Goal: Information Seeking & Learning: Learn about a topic

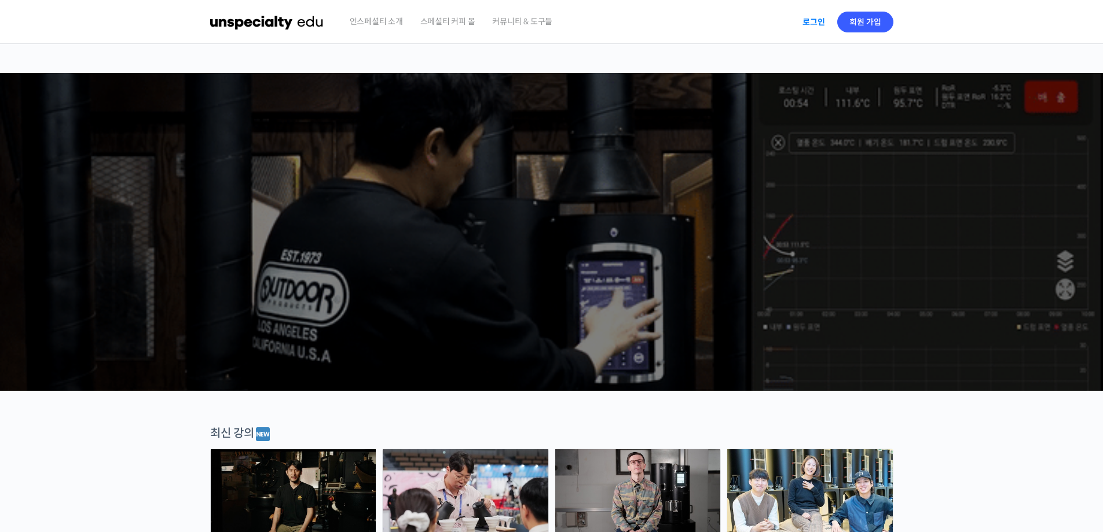
click at [813, 23] on link "로그인" at bounding box center [813, 22] width 36 height 27
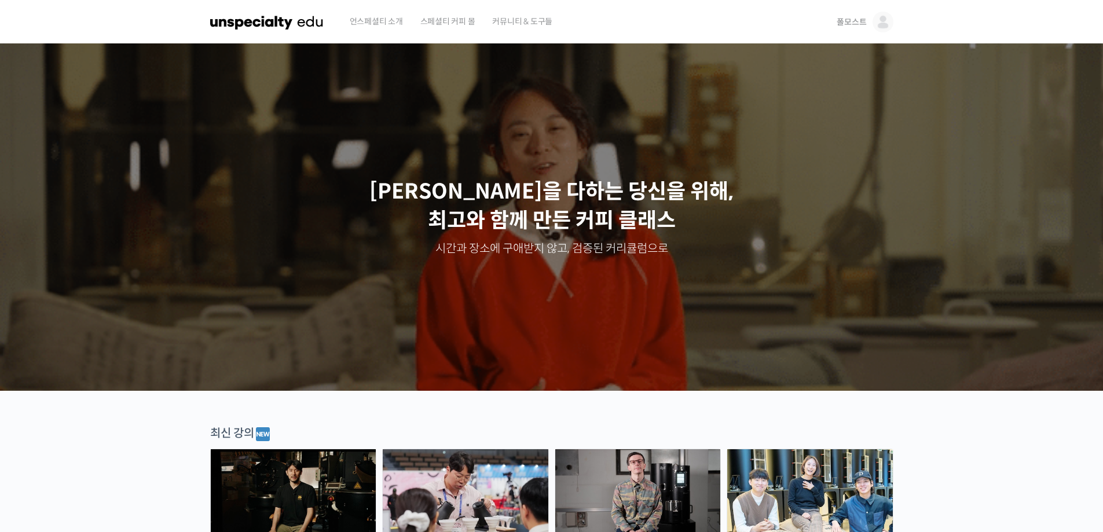
click at [879, 15] on img at bounding box center [882, 22] width 21 height 21
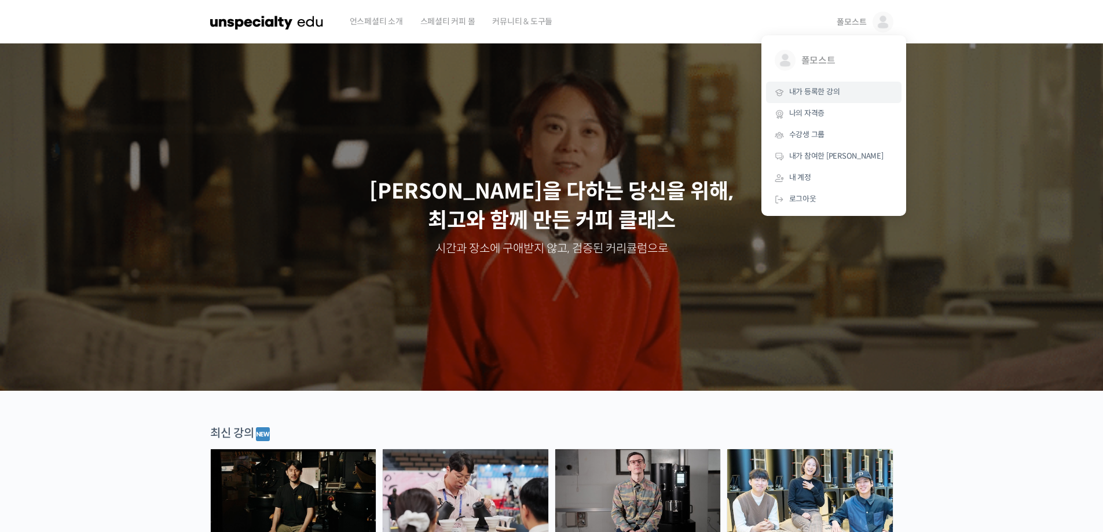
click at [848, 83] on link "내가 등록한 강의" at bounding box center [833, 92] width 135 height 21
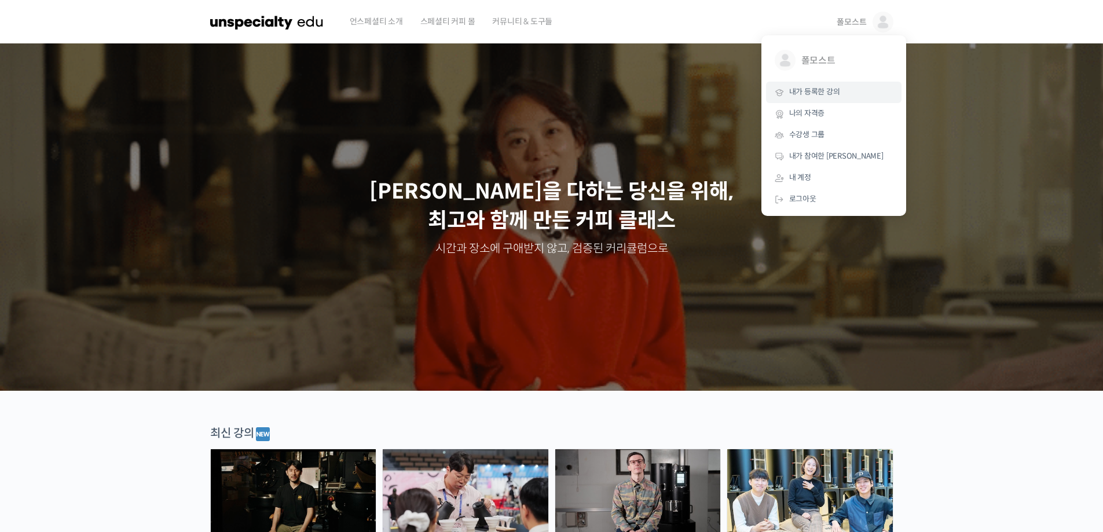
click at [820, 93] on span "내가 등록한 강의" at bounding box center [814, 92] width 51 height 10
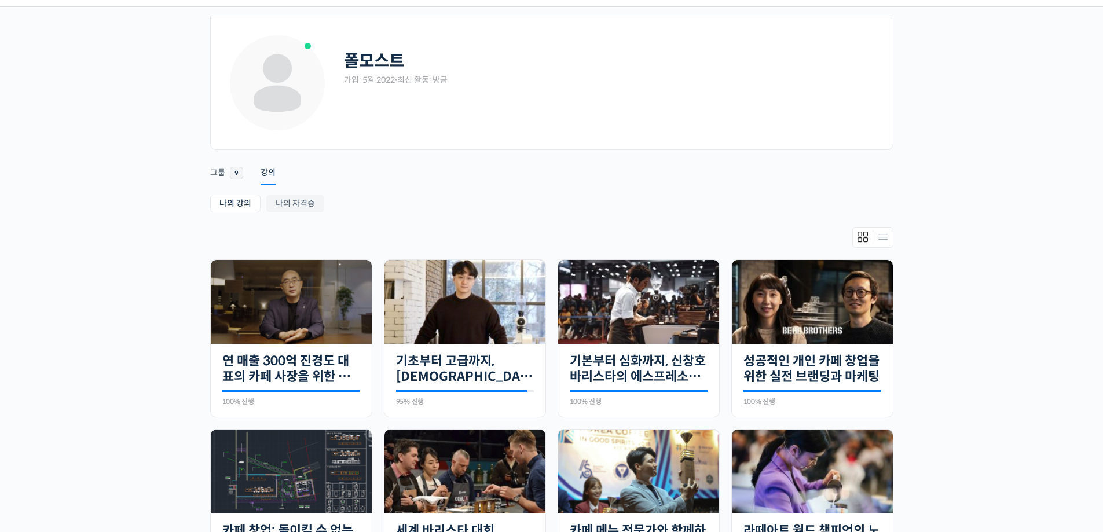
scroll to position [232, 0]
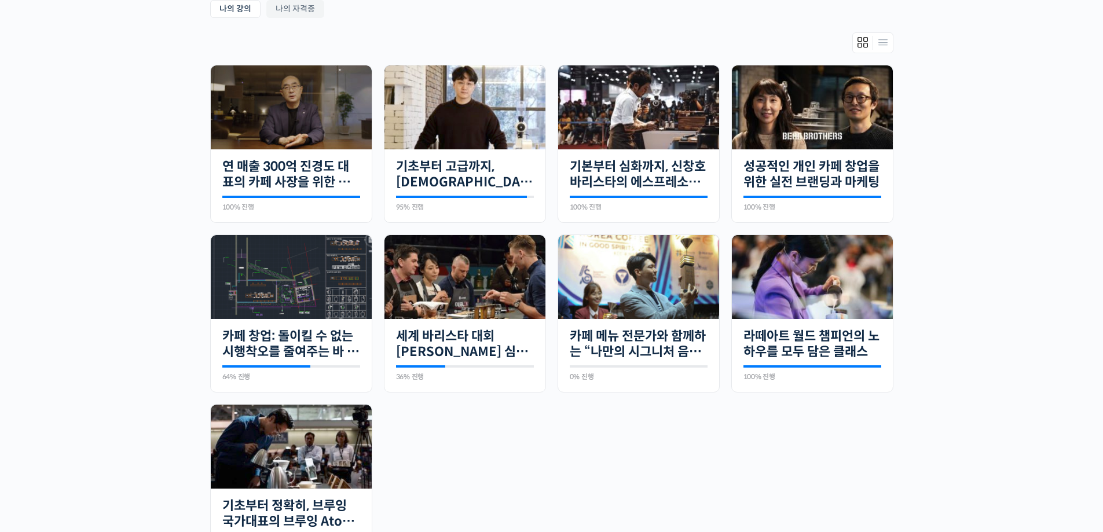
click at [1020, 270] on div "폴모스트 가입: 5월 2022 • 최신 활동: 방금 Remove Connection Are you sure you want to remove …" at bounding box center [551, 220] width 1103 height 816
drag, startPoint x: 851, startPoint y: 115, endPoint x: 850, endPoint y: 124, distance: 9.3
click at [851, 115] on img at bounding box center [812, 107] width 161 height 84
click at [617, 138] on img at bounding box center [638, 107] width 161 height 84
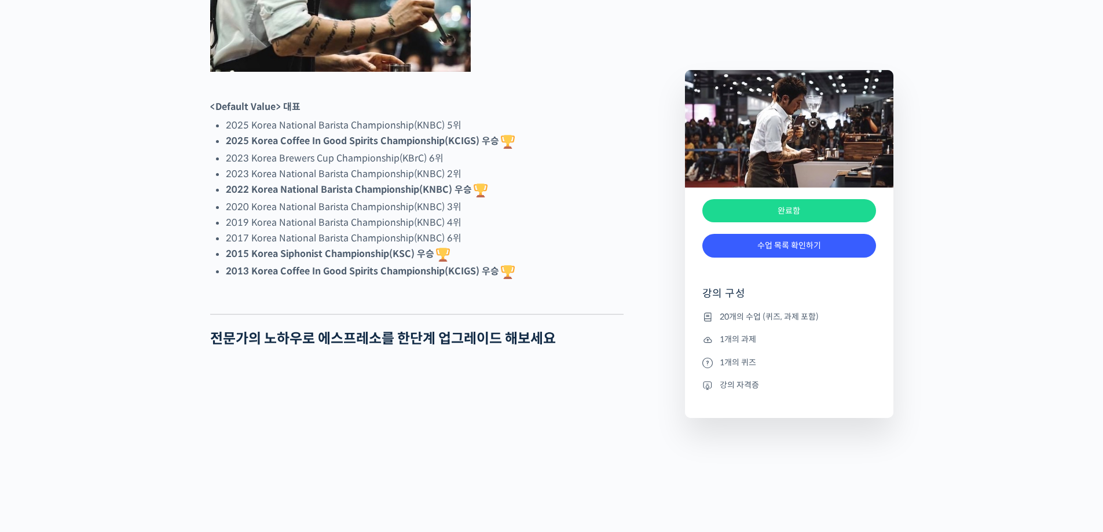
scroll to position [984, 0]
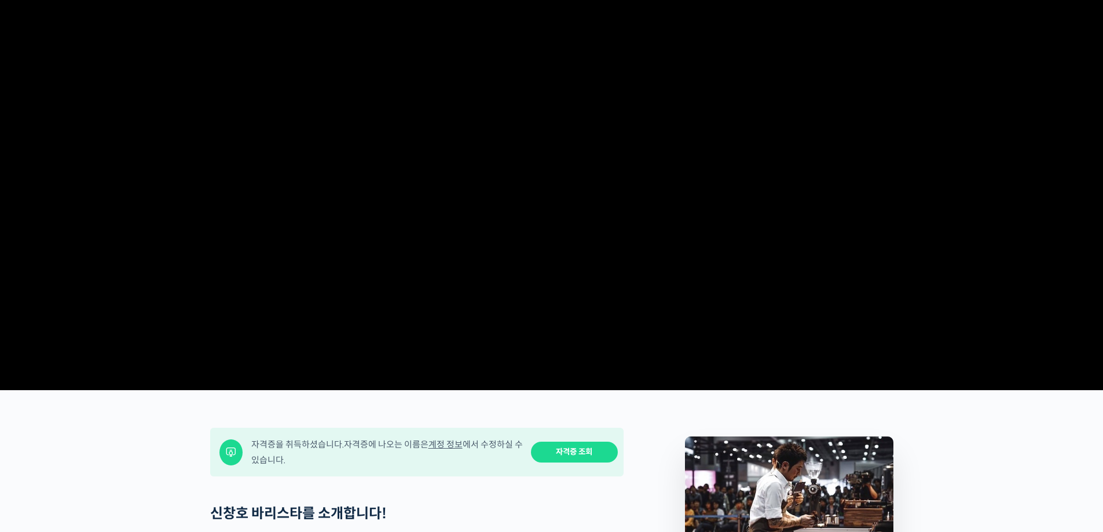
click at [522, 201] on video at bounding box center [551, 185] width 683 height 399
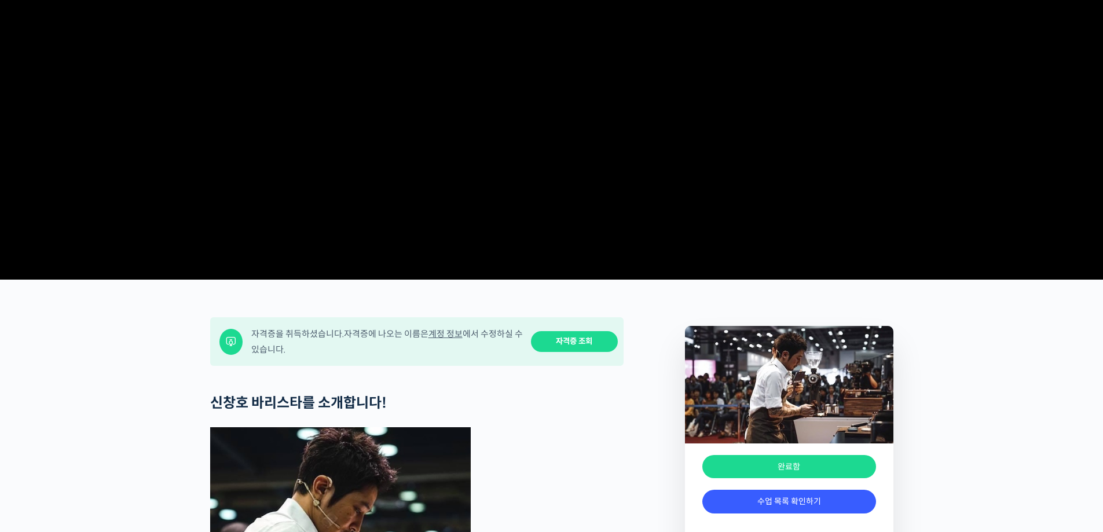
scroll to position [232, 0]
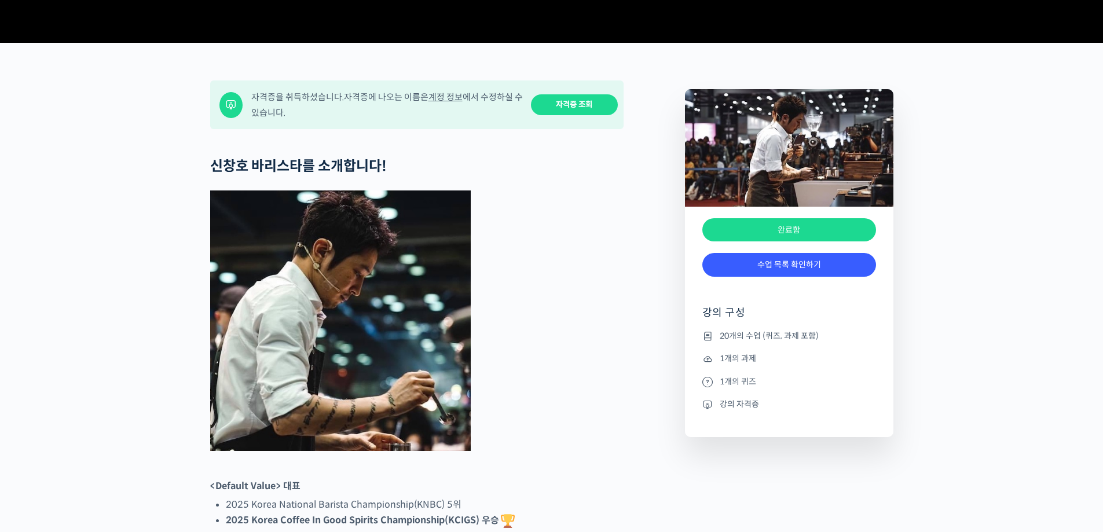
click at [806, 242] on div "완료함" at bounding box center [789, 230] width 174 height 24
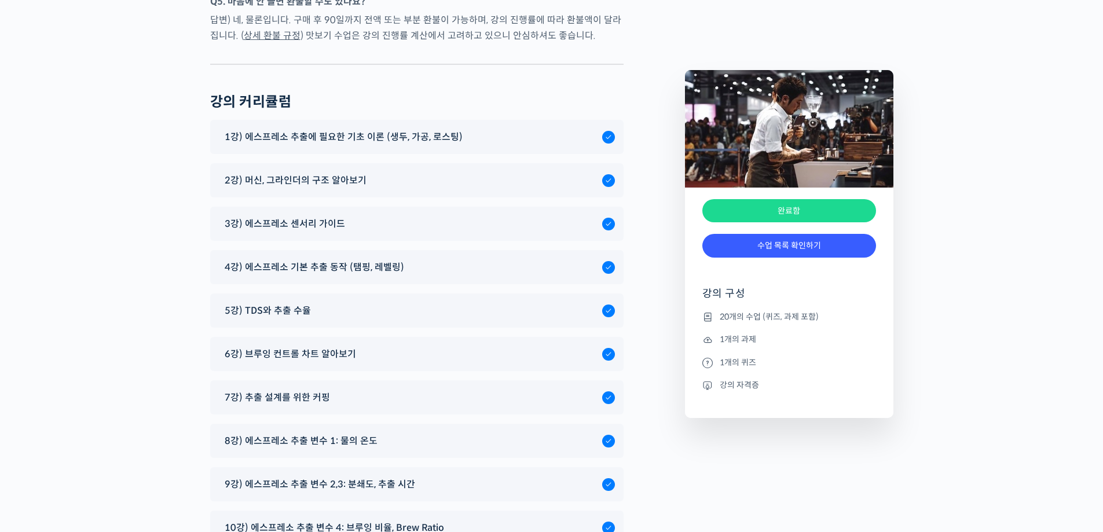
scroll to position [6195, 0]
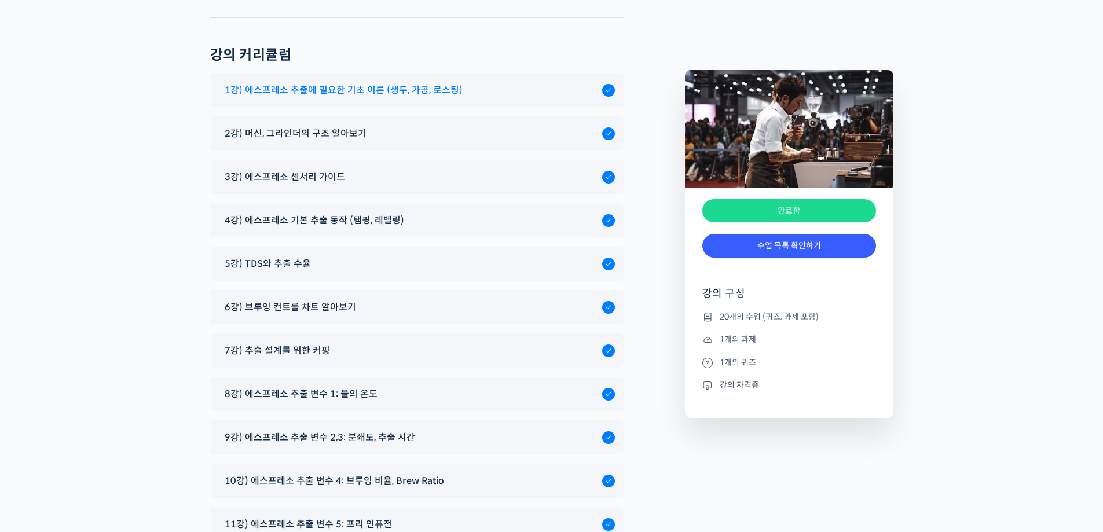
click at [573, 82] on div "1강) 에스프레소 추출에 필요한 기초 이론 (생두, 가공, 로스팅)" at bounding box center [410, 90] width 383 height 16
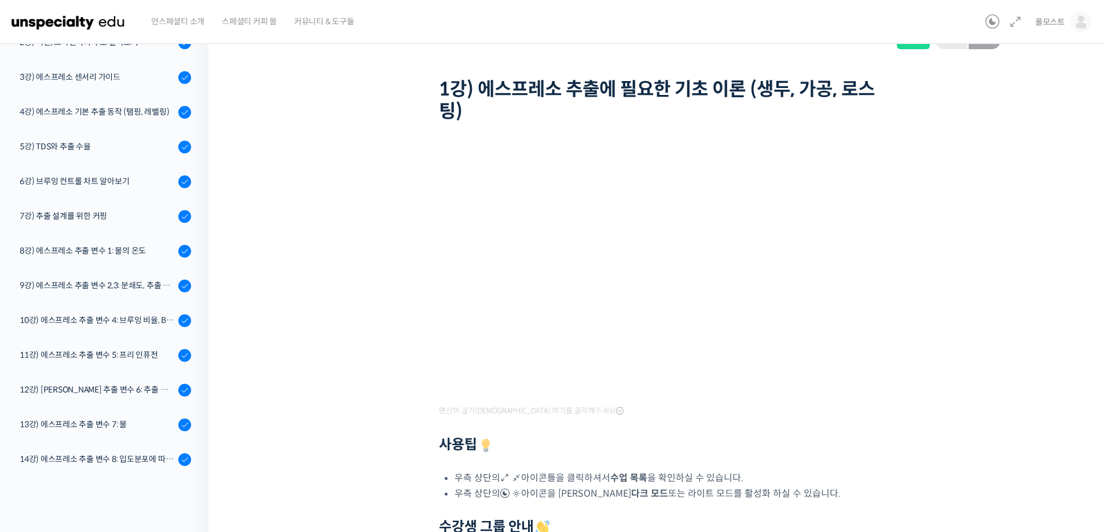
scroll to position [58, 0]
